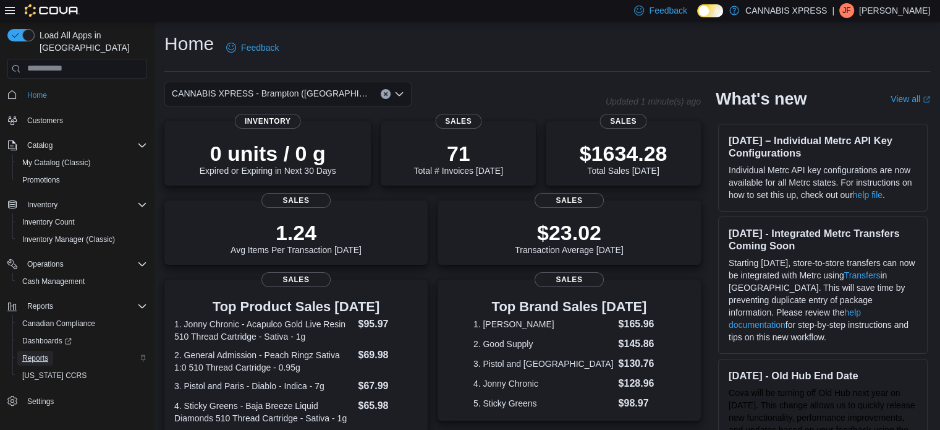
click at [49, 350] on link "Reports" at bounding box center [35, 357] width 36 height 15
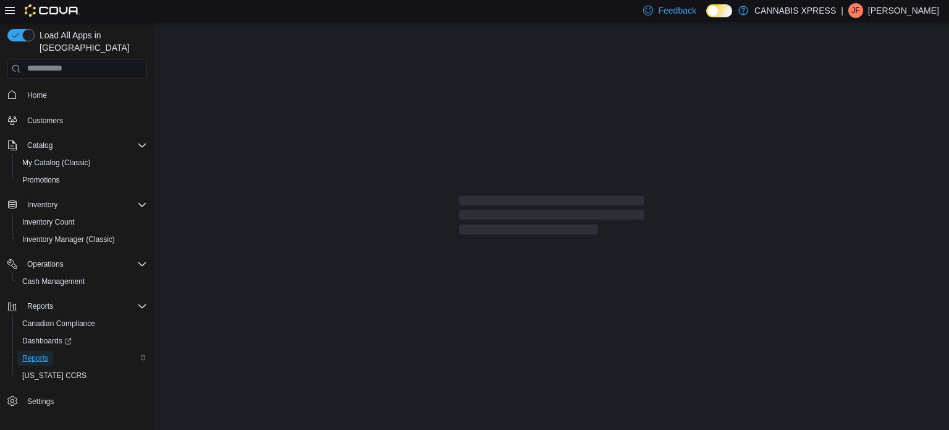
click at [49, 350] on link "Reports" at bounding box center [35, 357] width 36 height 15
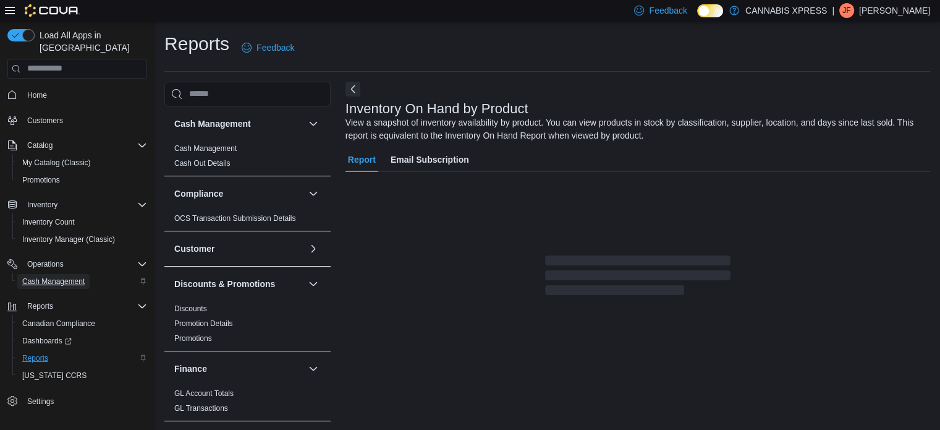
click at [60, 276] on span "Cash Management" at bounding box center [53, 281] width 62 height 10
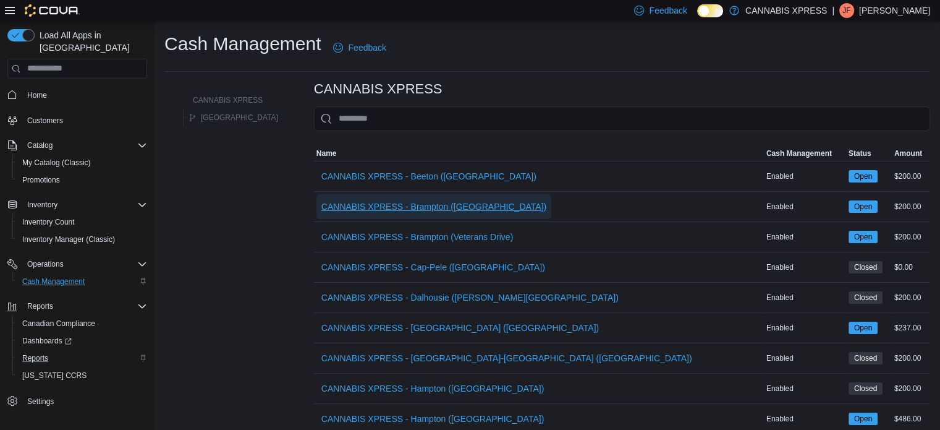
click at [457, 213] on span "CANNABIS XPRESS - Brampton ([GEOGRAPHIC_DATA])" at bounding box center [433, 206] width 225 height 25
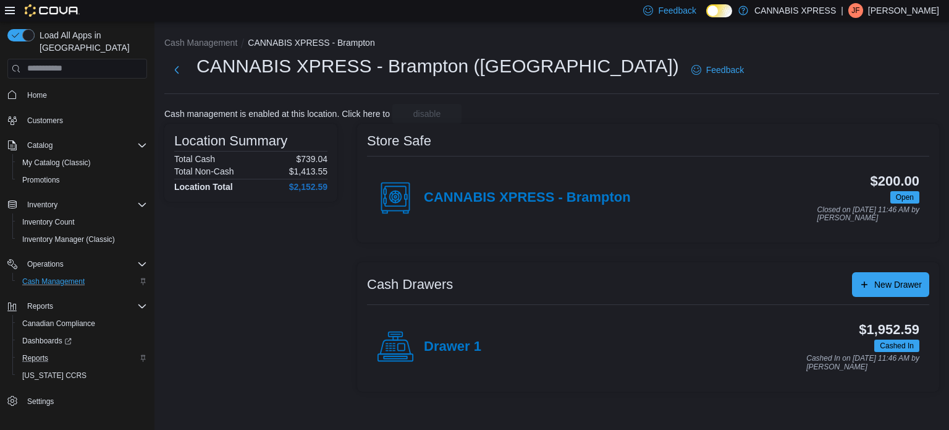
click at [452, 344] on h4 "Drawer 1" at bounding box center [452, 347] width 57 height 16
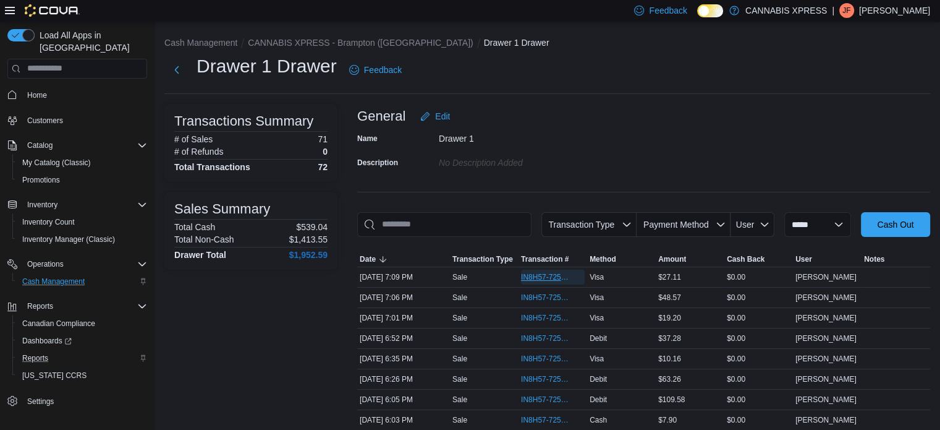
click at [533, 276] on span "IN8H57-725957" at bounding box center [546, 277] width 51 height 10
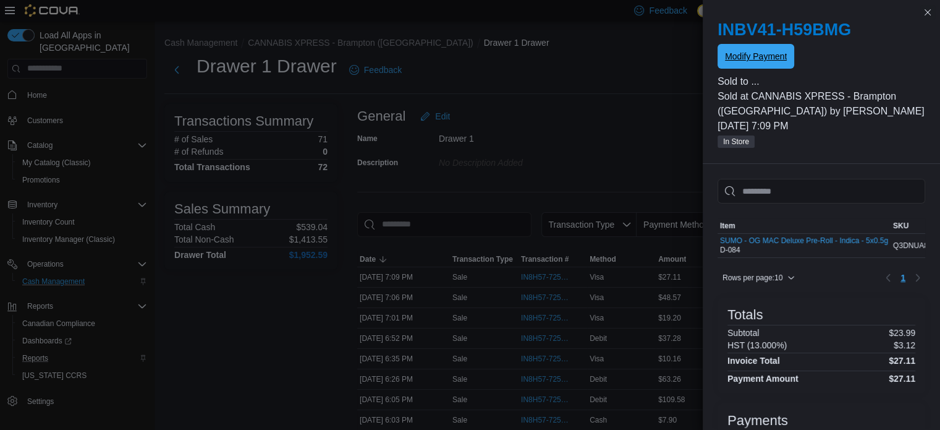
click at [763, 66] on span "Modify Payment" at bounding box center [756, 56] width 62 height 25
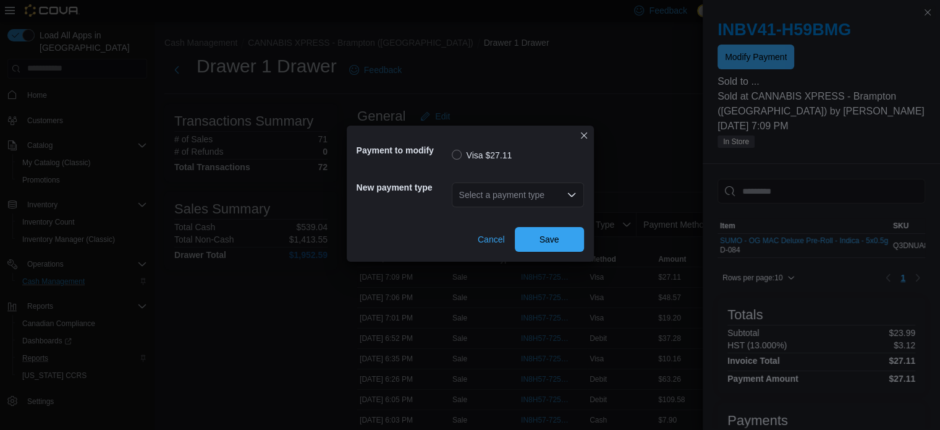
click at [539, 202] on div "Select a payment type" at bounding box center [518, 194] width 132 height 25
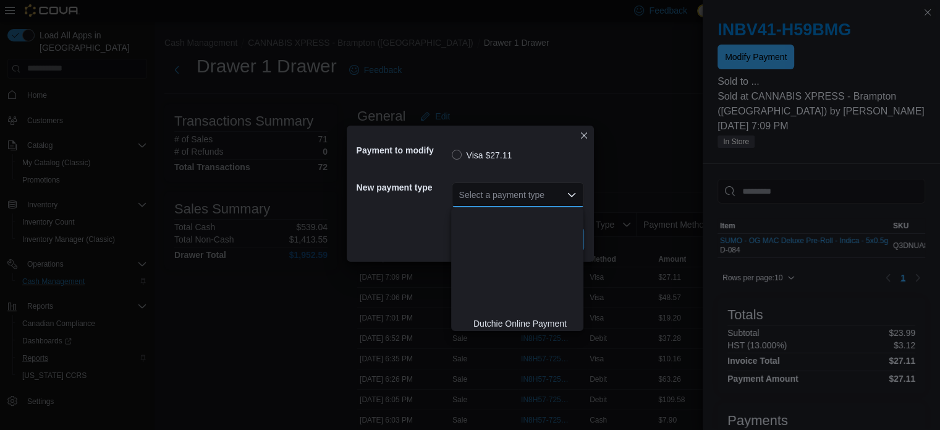
scroll to position [127, 0]
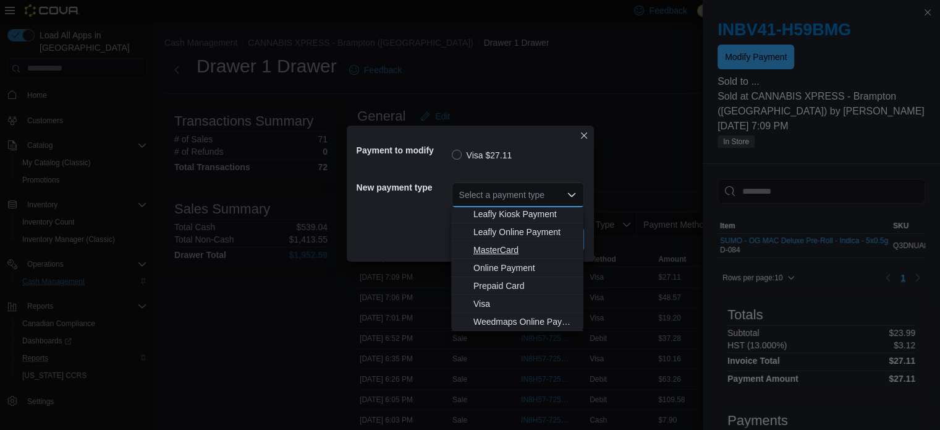
click at [509, 245] on span "MasterCard" at bounding box center [524, 250] width 103 height 12
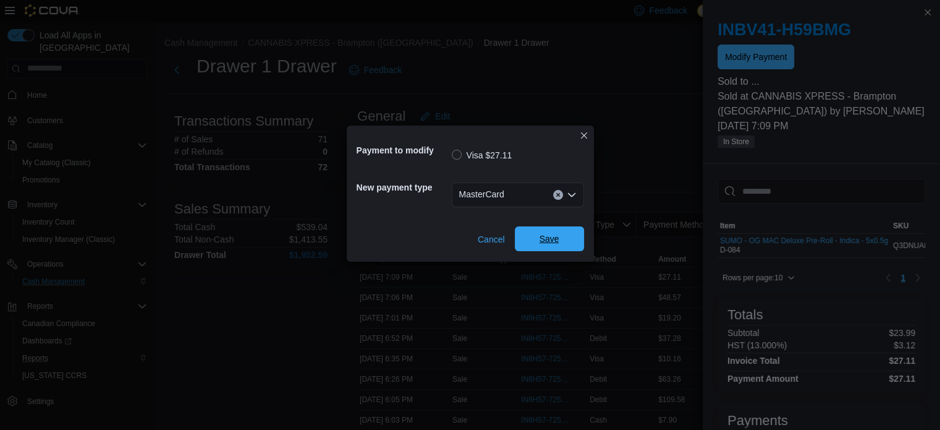
click at [555, 240] on span "Save" at bounding box center [550, 238] width 20 height 12
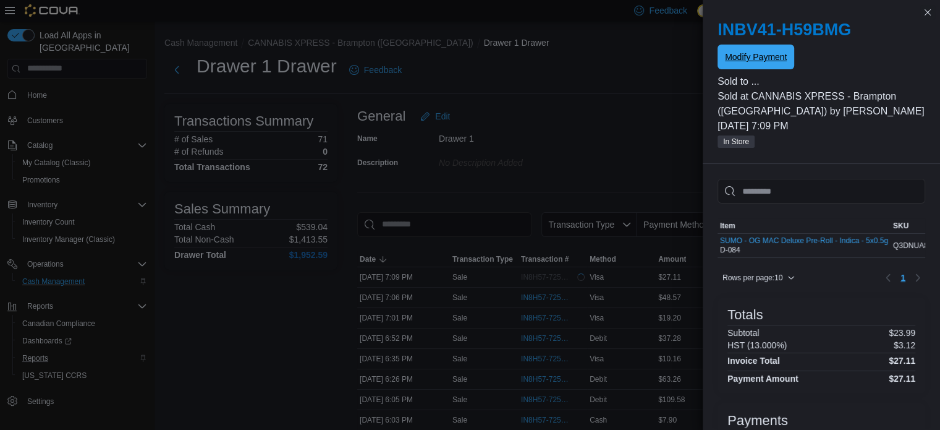
scroll to position [0, 0]
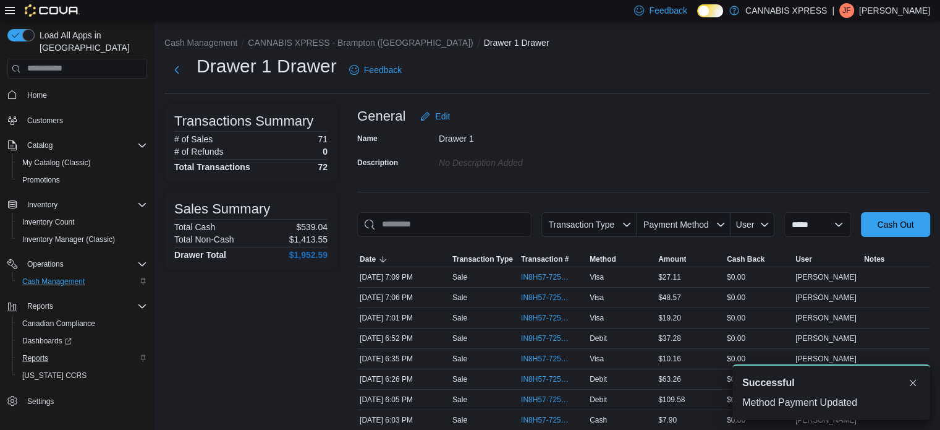
click at [59, 87] on span "Home" at bounding box center [84, 94] width 125 height 15
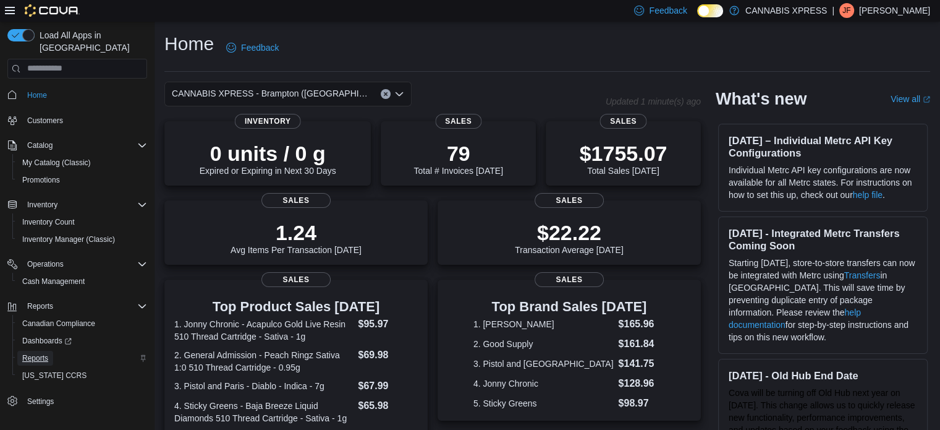
click at [46, 350] on span "Reports" at bounding box center [35, 357] width 26 height 15
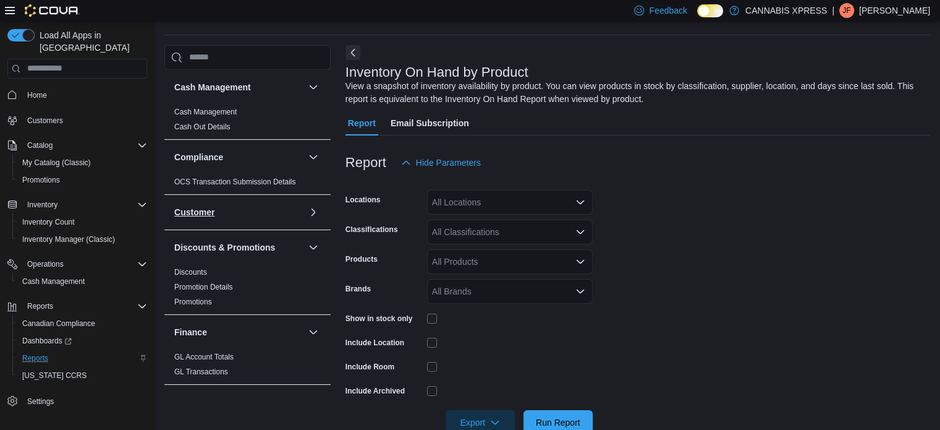
scroll to position [41, 0]
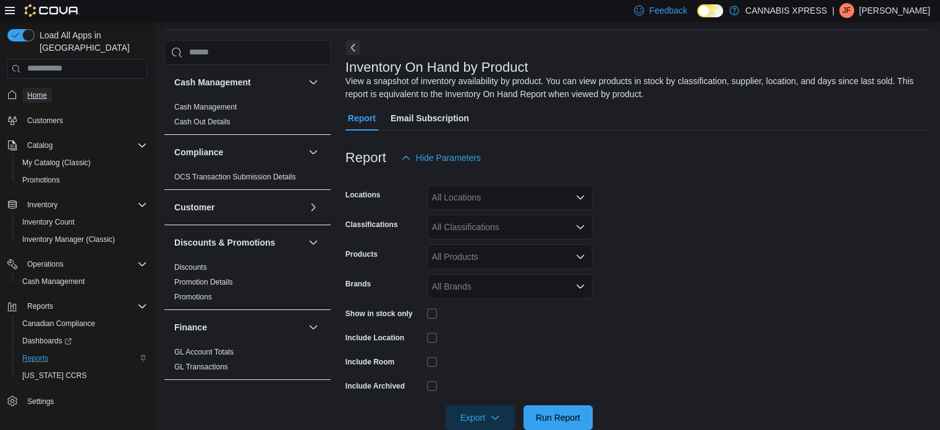
click at [45, 88] on span "Home" at bounding box center [37, 95] width 20 height 15
